Goal: Information Seeking & Learning: Find specific fact

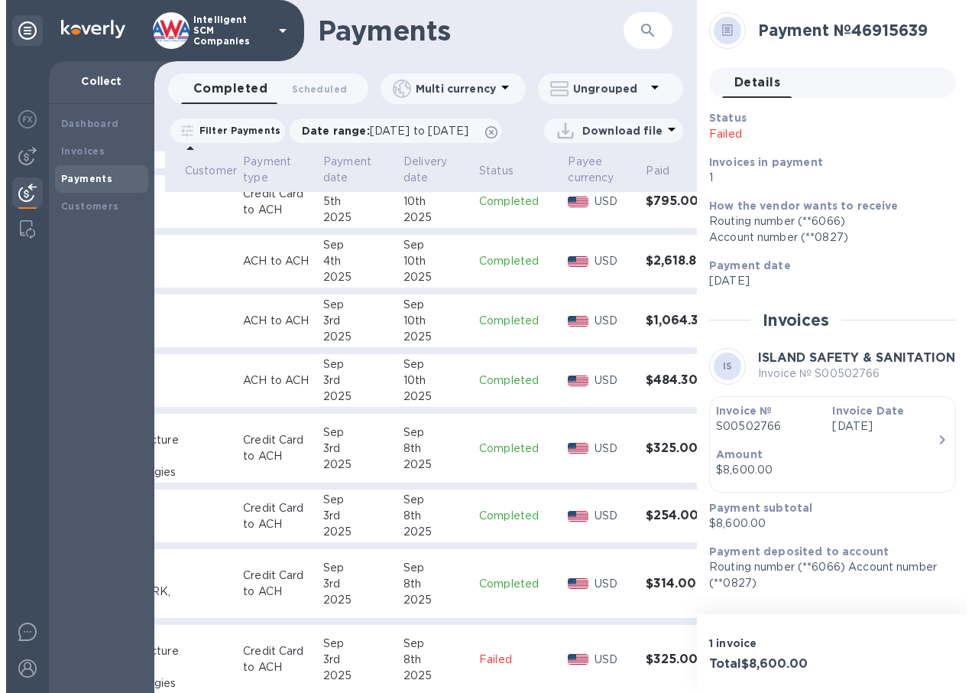
scroll to position [816, 159]
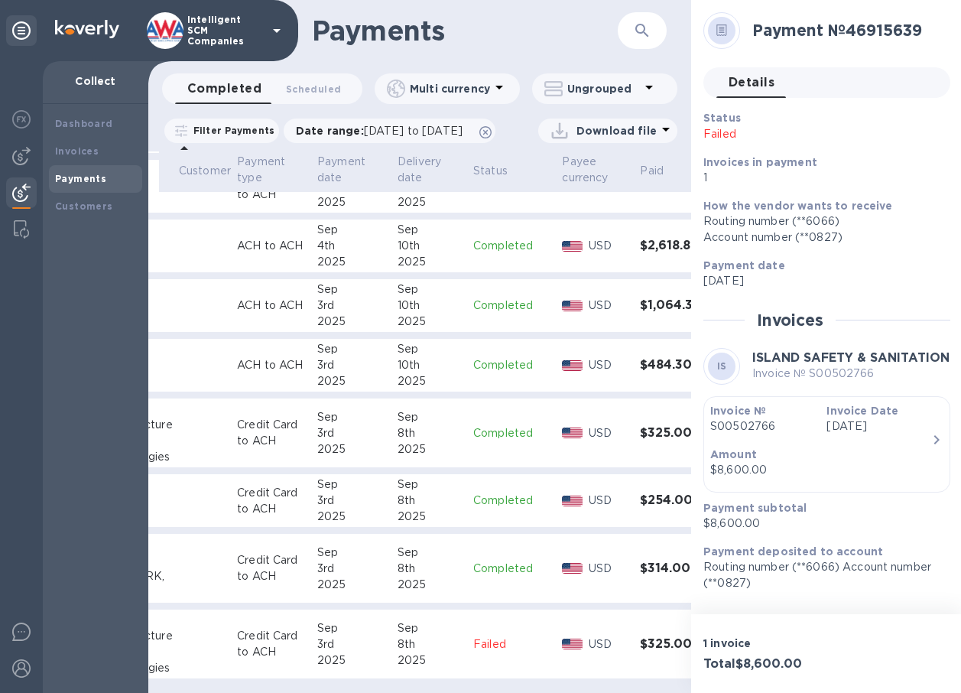
click at [486, 357] on p "Completed" at bounding box center [511, 365] width 76 height 16
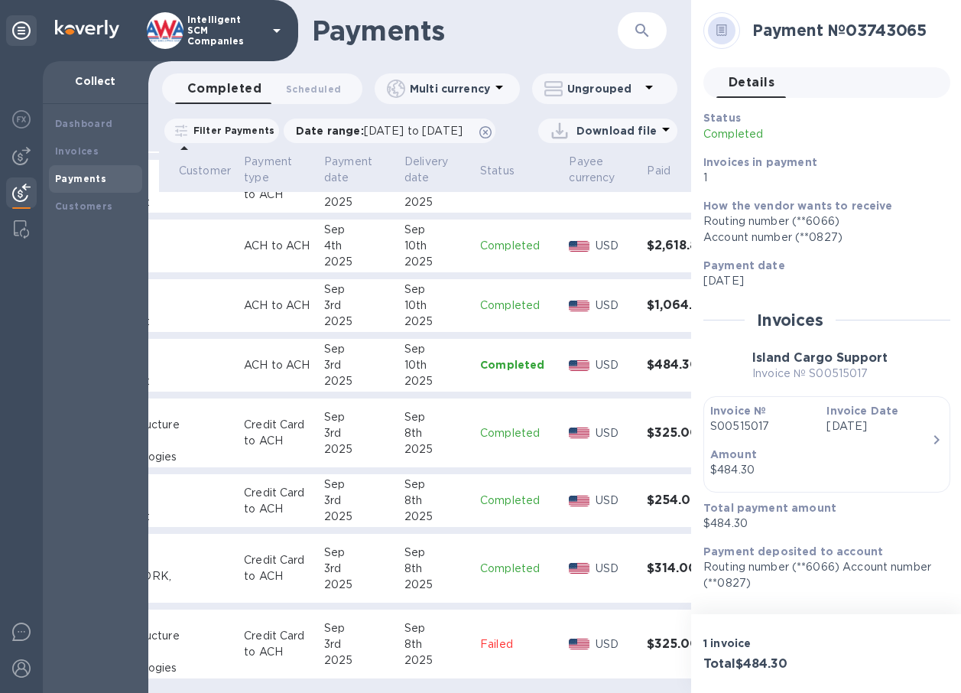
scroll to position [816, 151]
click at [824, 443] on div "Amount $484.30" at bounding box center [820, 462] width 233 height 44
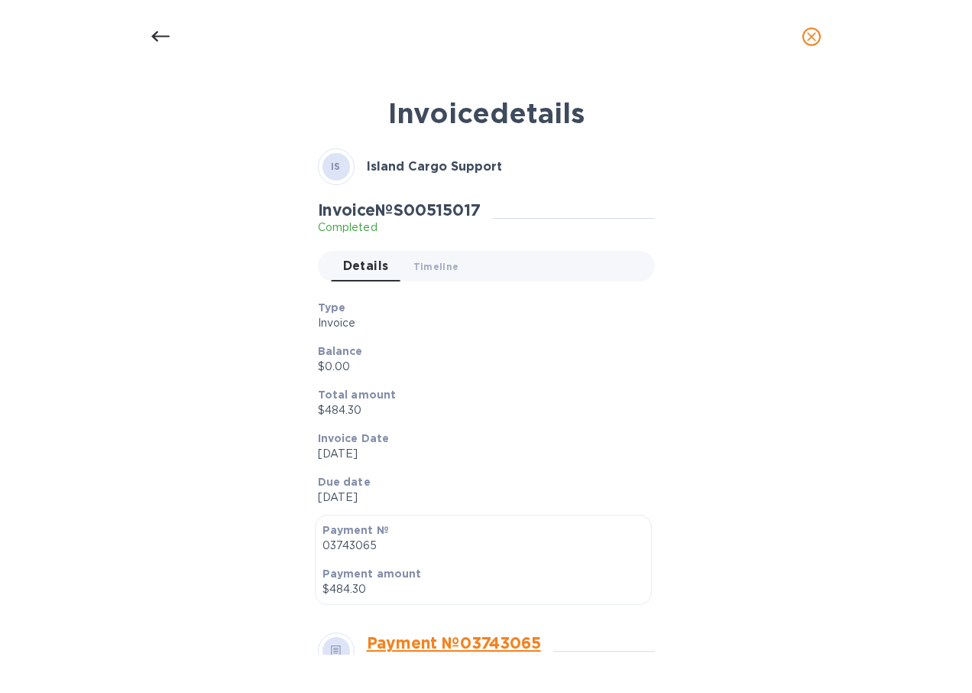
click at [463, 206] on h2 "Invoice № S00515017" at bounding box center [399, 209] width 163 height 19
copy h2 "S00515017"
click at [805, 36] on icon "close" at bounding box center [811, 36] width 15 height 15
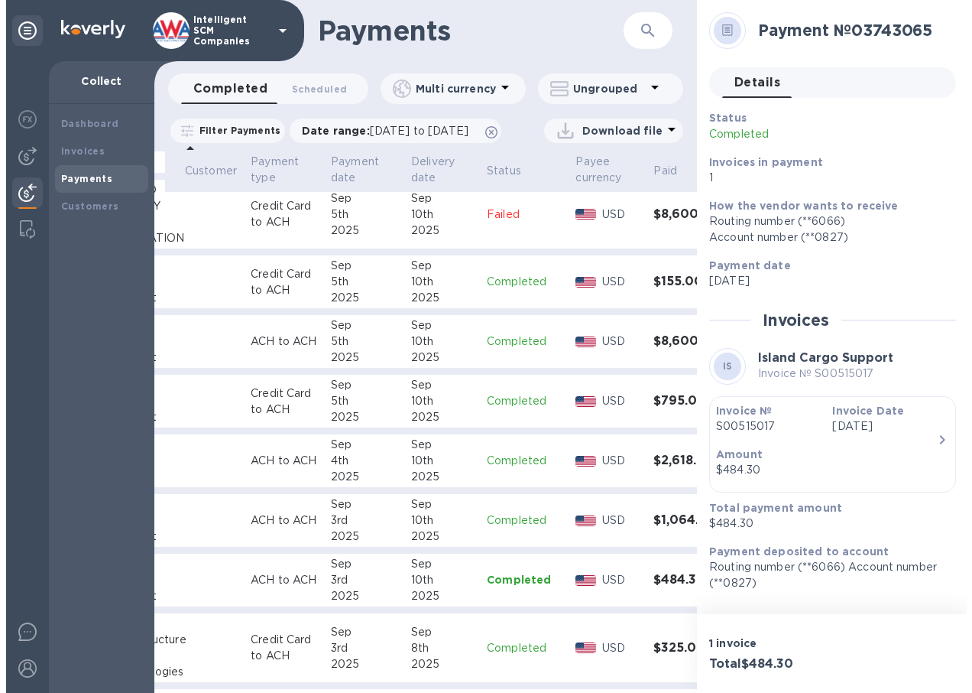
scroll to position [612, 151]
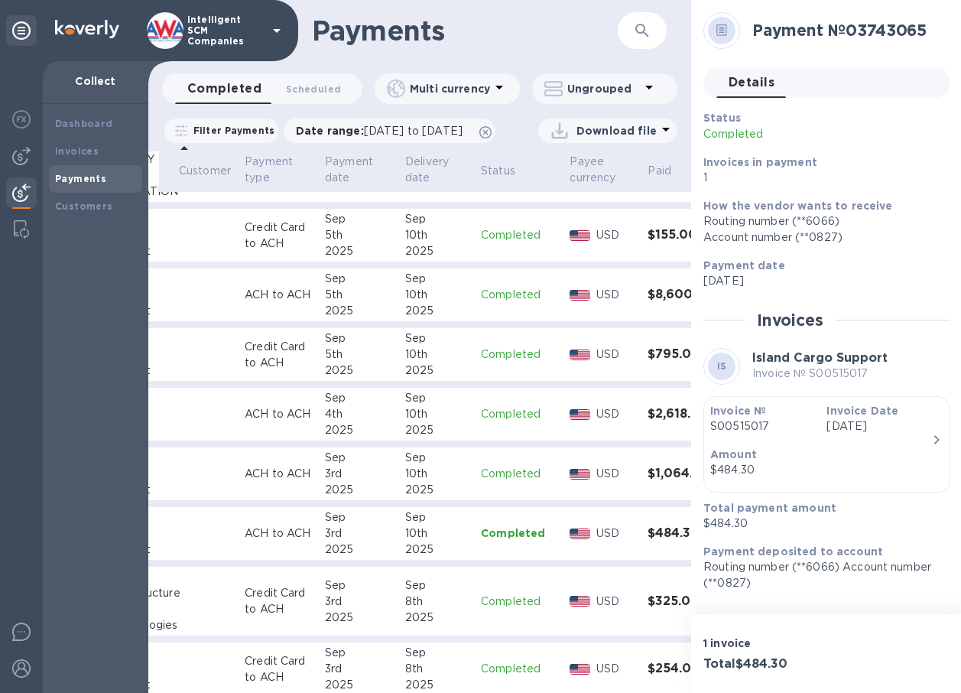
click at [406, 362] on div "10th" at bounding box center [436, 354] width 63 height 16
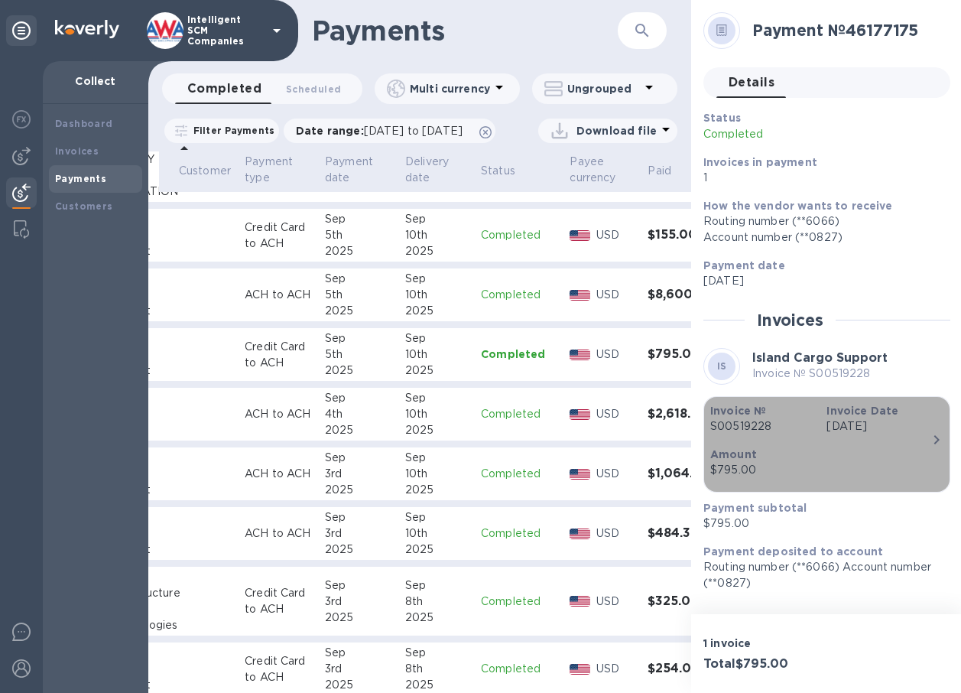
click at [748, 423] on p "S00519228" at bounding box center [762, 426] width 104 height 16
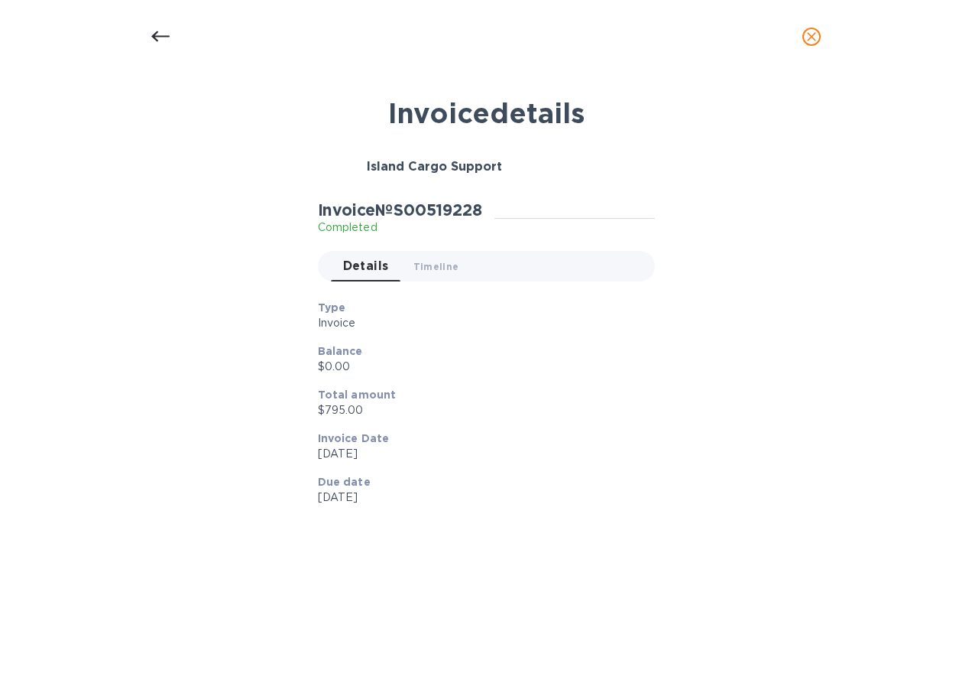
click at [748, 423] on div "Invoice details Island Cargo Support Invoice № S00519228 Completed Details 0 Ti…" at bounding box center [486, 370] width 726 height 567
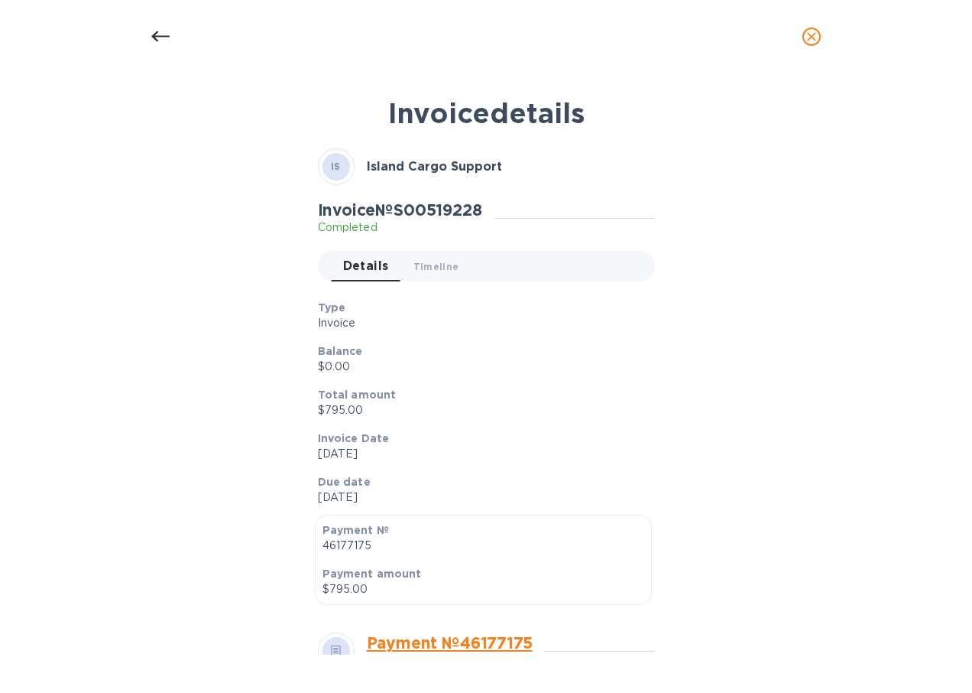
click at [424, 212] on h2 "Invoice № S00519228" at bounding box center [400, 209] width 164 height 19
copy h2 "S00519228"
